Goal: Information Seeking & Learning: Learn about a topic

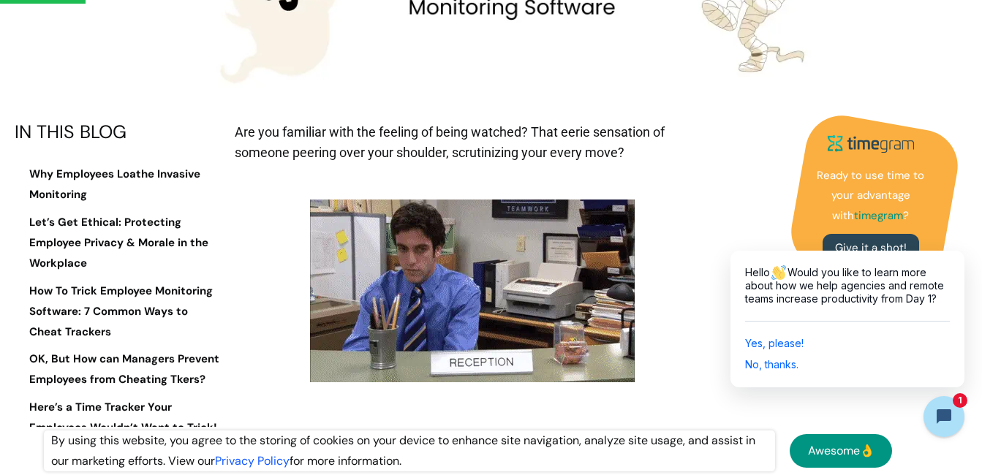
scroll to position [731, 0]
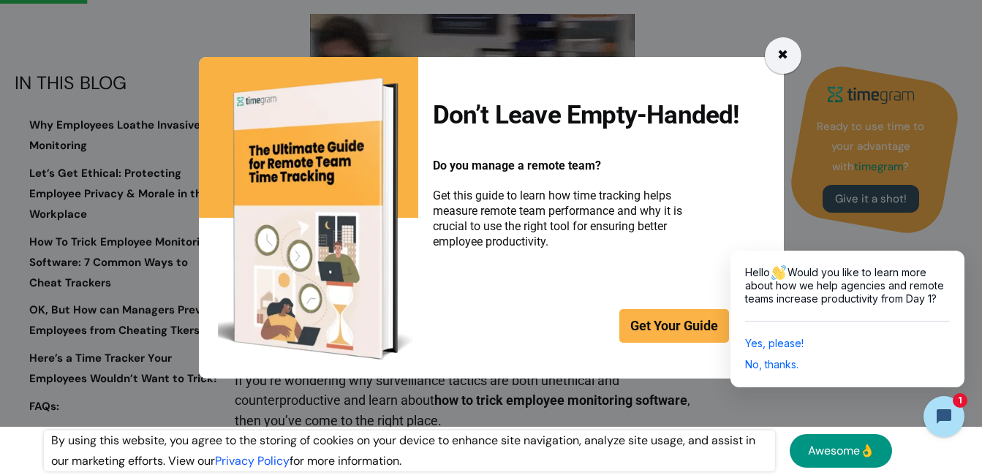
click at [781, 53] on div "✖" at bounding box center [782, 55] width 11 height 20
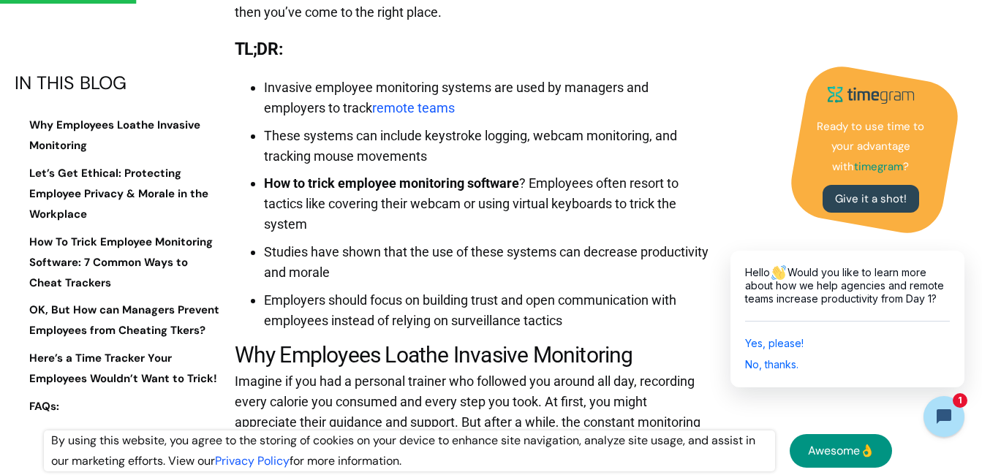
scroll to position [1140, 0]
drag, startPoint x: 295, startPoint y: 149, endPoint x: 337, endPoint y: 156, distance: 42.3
click at [337, 118] on li "Invasive employee monitoring systems are used by managers and employers to trac…" at bounding box center [487, 97] width 447 height 41
drag, startPoint x: 337, startPoint y: 156, endPoint x: 335, endPoint y: 202, distance: 46.1
click at [336, 166] on li "These systems can include keystroke logging, webcam monitoring, and tracking mo…" at bounding box center [487, 145] width 447 height 41
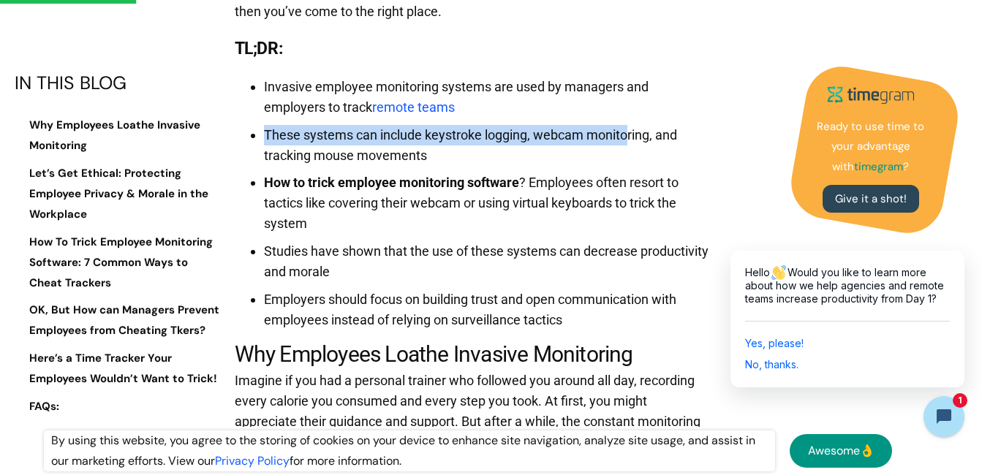
drag, startPoint x: 254, startPoint y: 181, endPoint x: 629, endPoint y: 164, distance: 374.6
click at [629, 164] on ul "Invasive employee monitoring systems are used by managers and employers to trac…" at bounding box center [473, 199] width 477 height 261
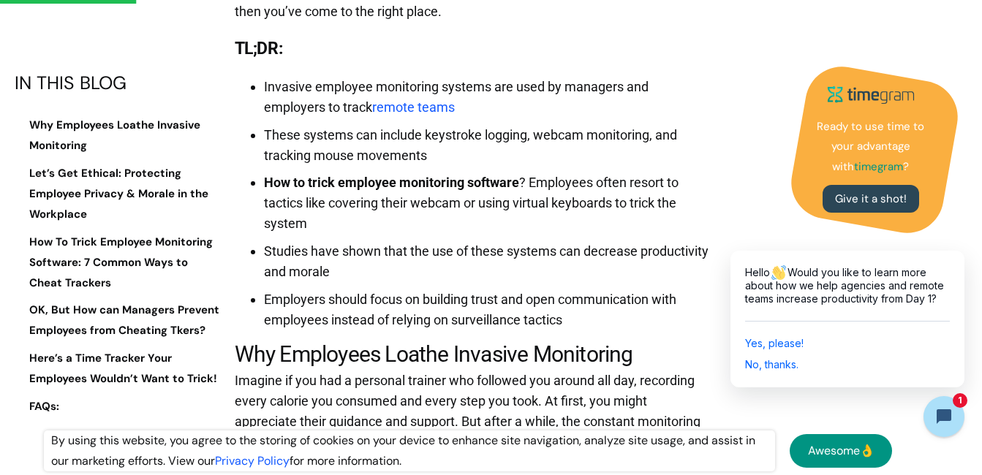
drag, startPoint x: 629, startPoint y: 164, endPoint x: 540, endPoint y: 194, distance: 93.1
click at [540, 166] on li "These systems can include keystroke logging, webcam monitoring, and tracking mo…" at bounding box center [487, 145] width 447 height 41
drag, startPoint x: 338, startPoint y: 194, endPoint x: 461, endPoint y: 211, distance: 124.8
click at [461, 166] on li "These systems can include keystroke logging, webcam monitoring, and tracking mo…" at bounding box center [487, 145] width 447 height 41
drag, startPoint x: 461, startPoint y: 211, endPoint x: 520, endPoint y: 227, distance: 61.2
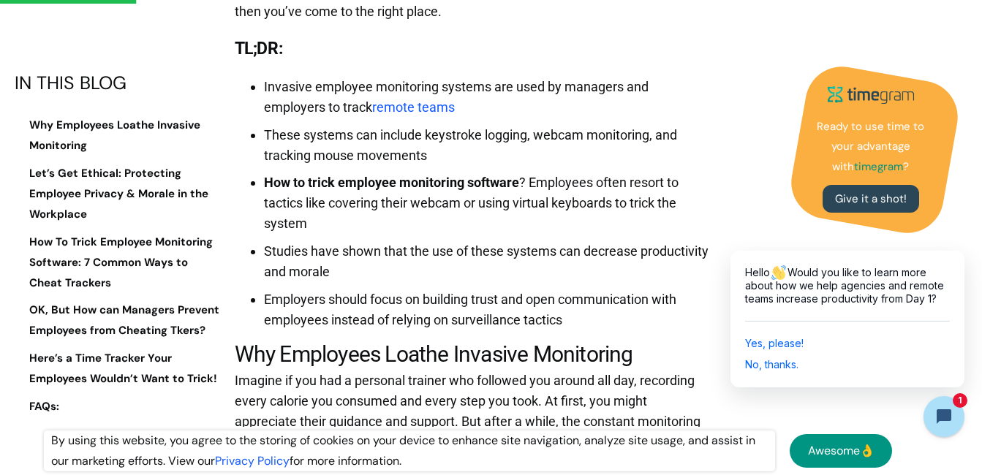
click at [520, 227] on li "How to trick employee monitoring software ? Employees often resort to tactics l…" at bounding box center [487, 202] width 447 height 61
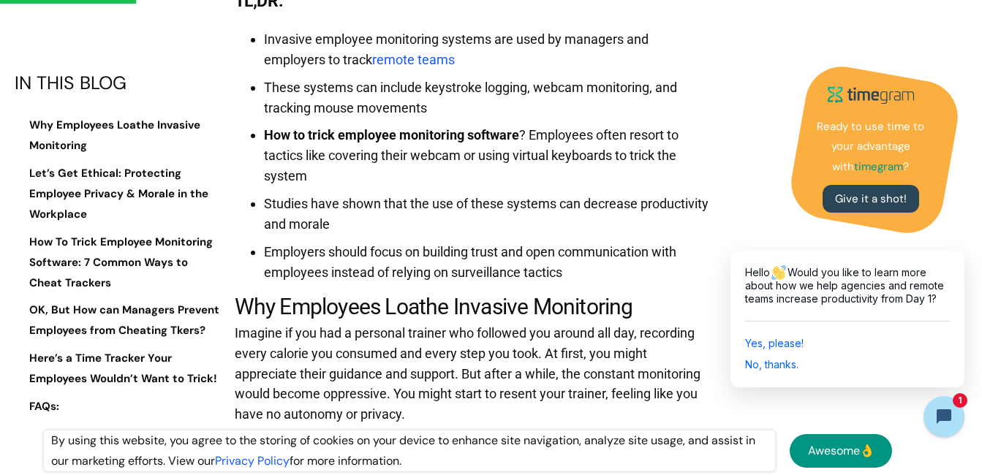
scroll to position [1213, 0]
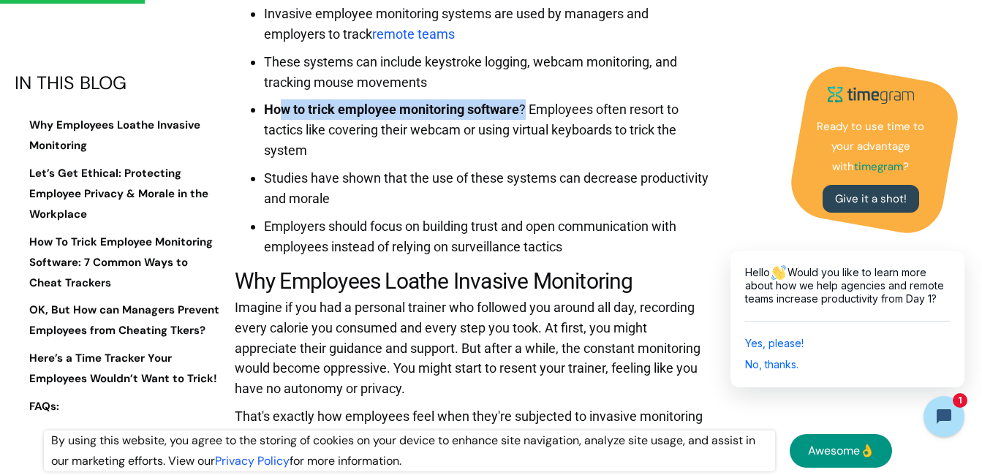
drag, startPoint x: 277, startPoint y: 145, endPoint x: 526, endPoint y: 154, distance: 248.7
click at [526, 154] on ul "Invasive employee monitoring systems are used by managers and employers to trac…" at bounding box center [473, 126] width 477 height 261
click at [520, 157] on li "How to trick employee monitoring software ? Employees often resort to tactics l…" at bounding box center [487, 129] width 447 height 61
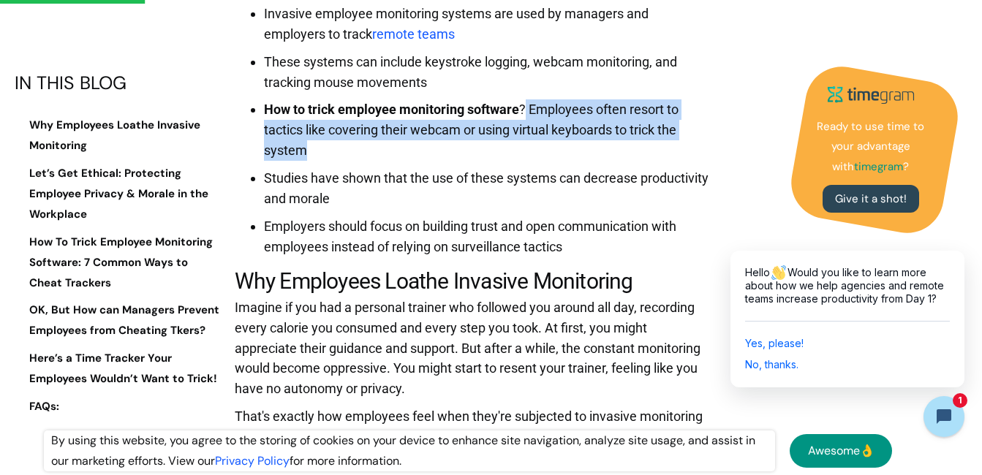
drag, startPoint x: 526, startPoint y: 155, endPoint x: 373, endPoint y: 187, distance: 156.1
click at [373, 161] on li "How to trick employee monitoring software ? Employees often resort to tactics l…" at bounding box center [487, 129] width 447 height 61
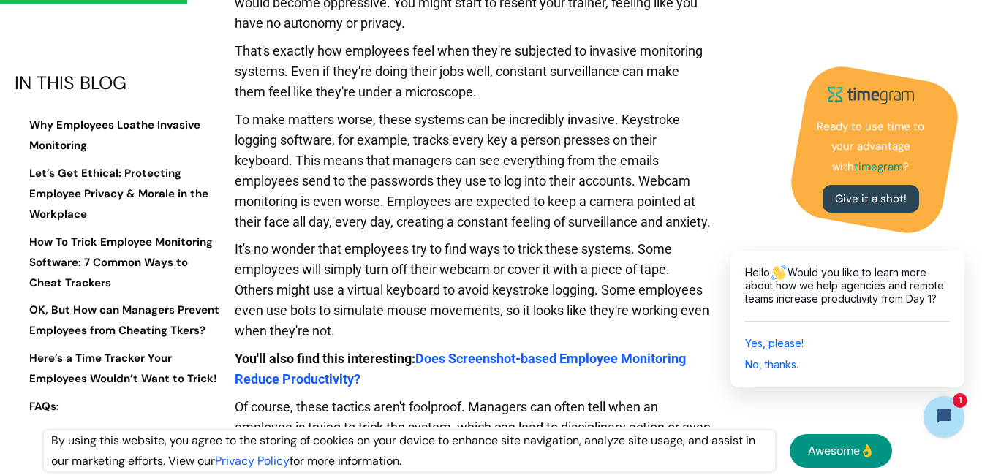
scroll to position [1359, 0]
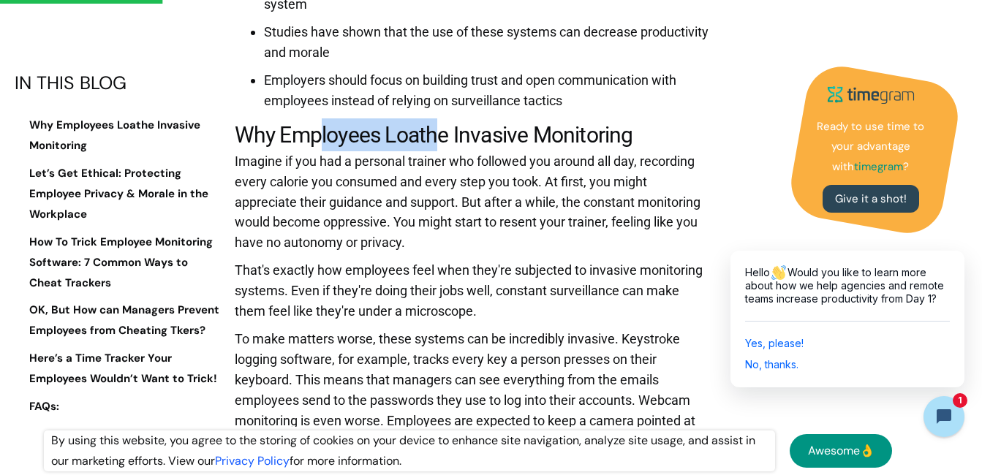
drag, startPoint x: 322, startPoint y: 188, endPoint x: 486, endPoint y: 197, distance: 164.7
click at [486, 151] on h2 "Why Employees Loathe Invasive Monitoring" at bounding box center [473, 134] width 477 height 33
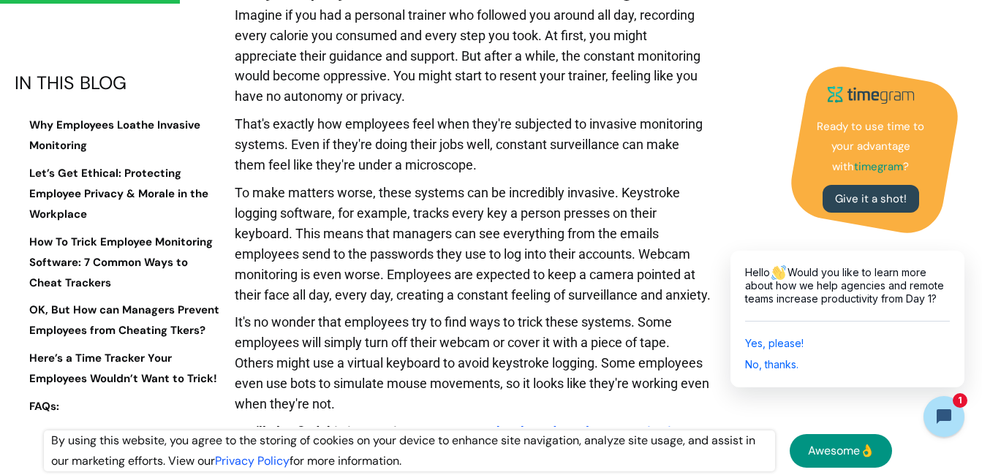
click at [517, 183] on p "That's exactly how employees feel when they're subjected to invasive monitoring…" at bounding box center [473, 148] width 477 height 69
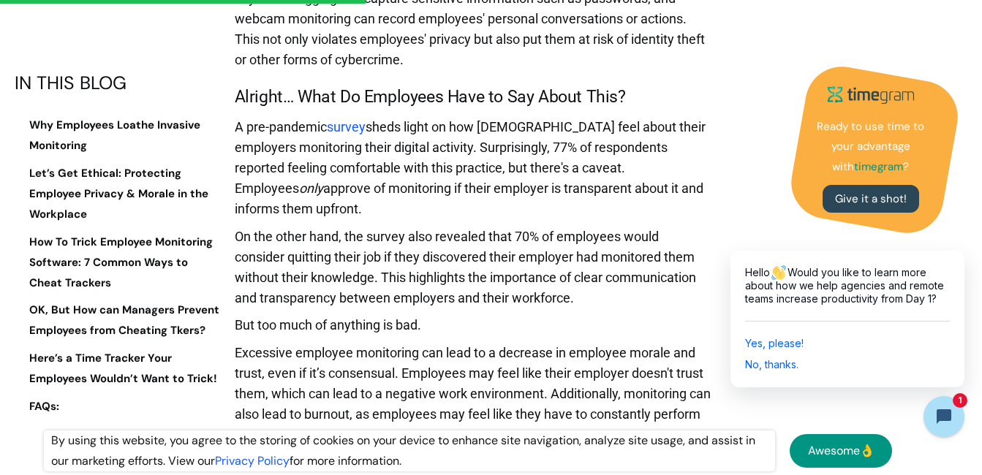
scroll to position [3406, 0]
